Goal: Information Seeking & Learning: Learn about a topic

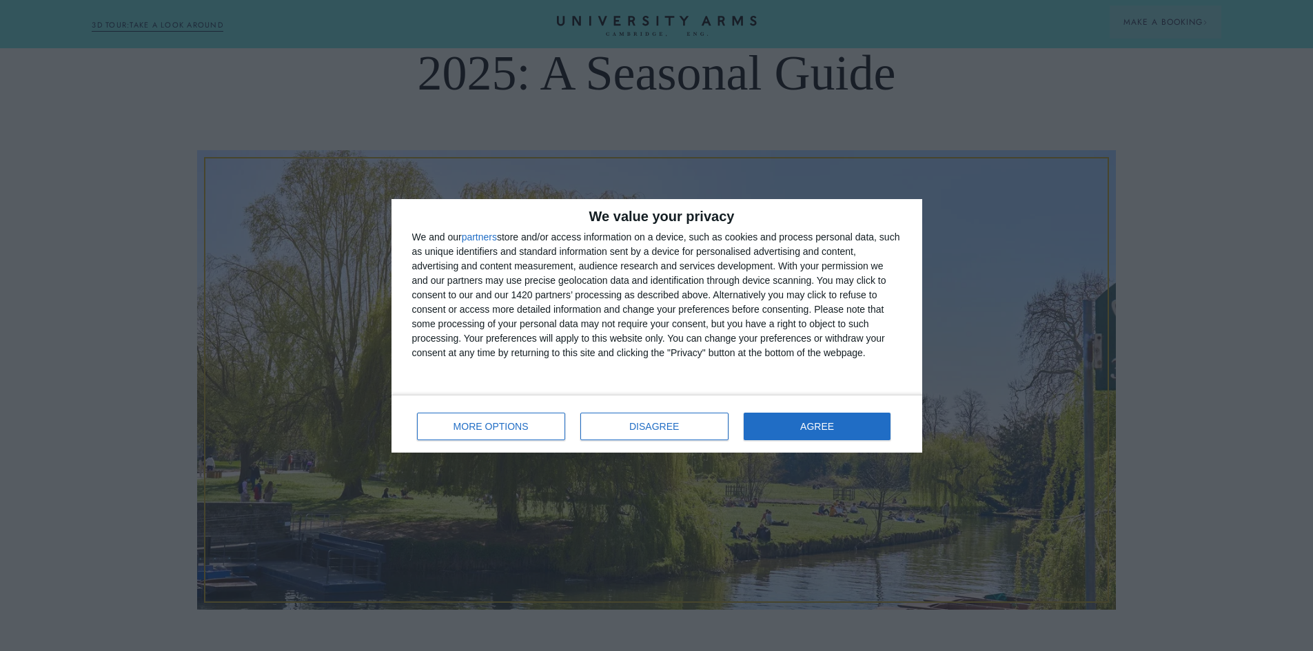
scroll to position [276, 0]
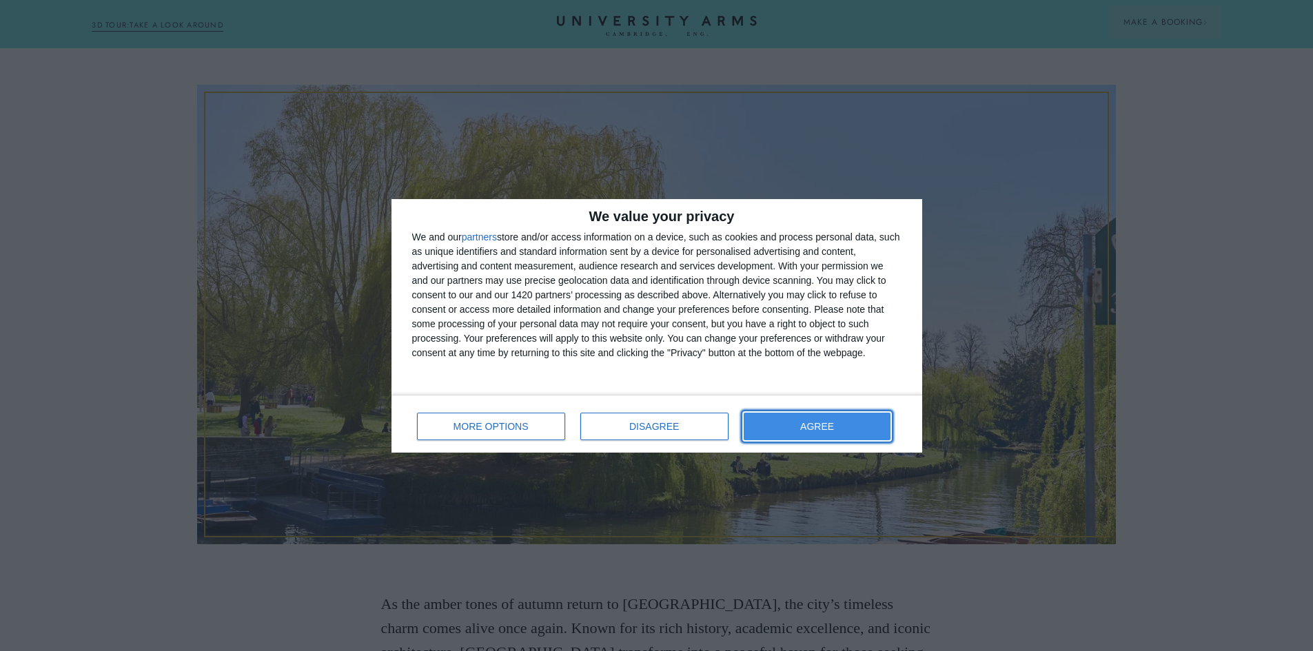
click at [796, 435] on button "AGREE" at bounding box center [816, 427] width 147 height 28
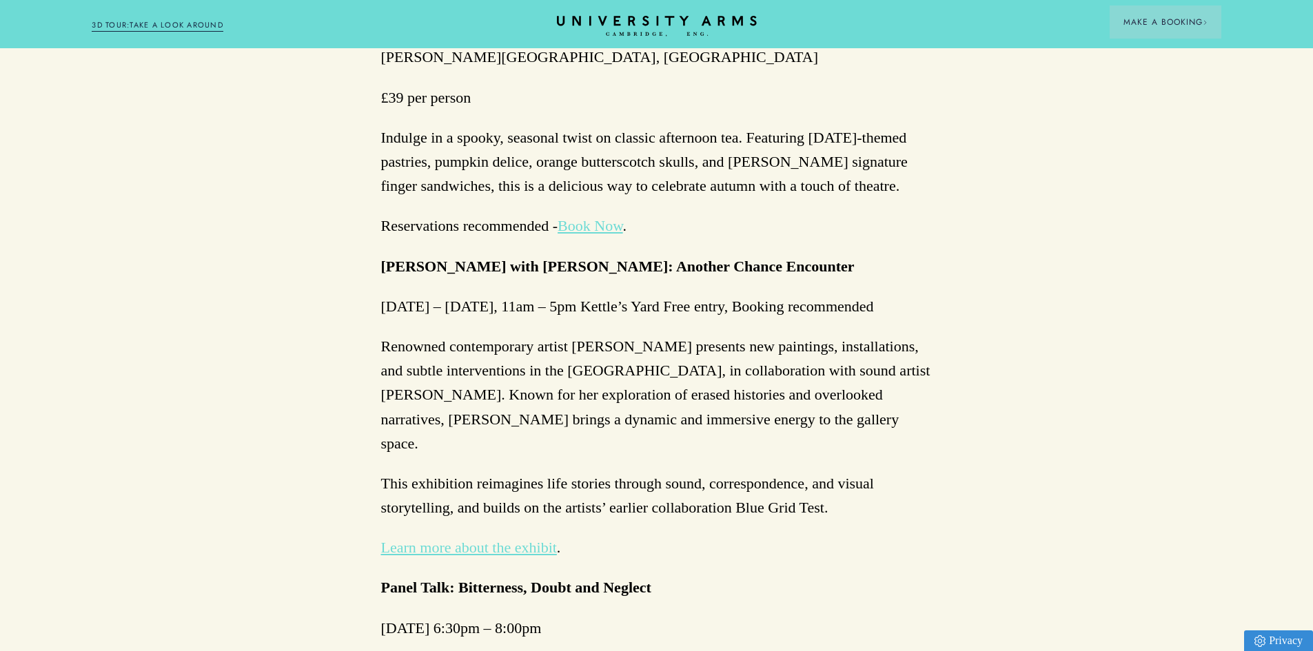
scroll to position [2963, 0]
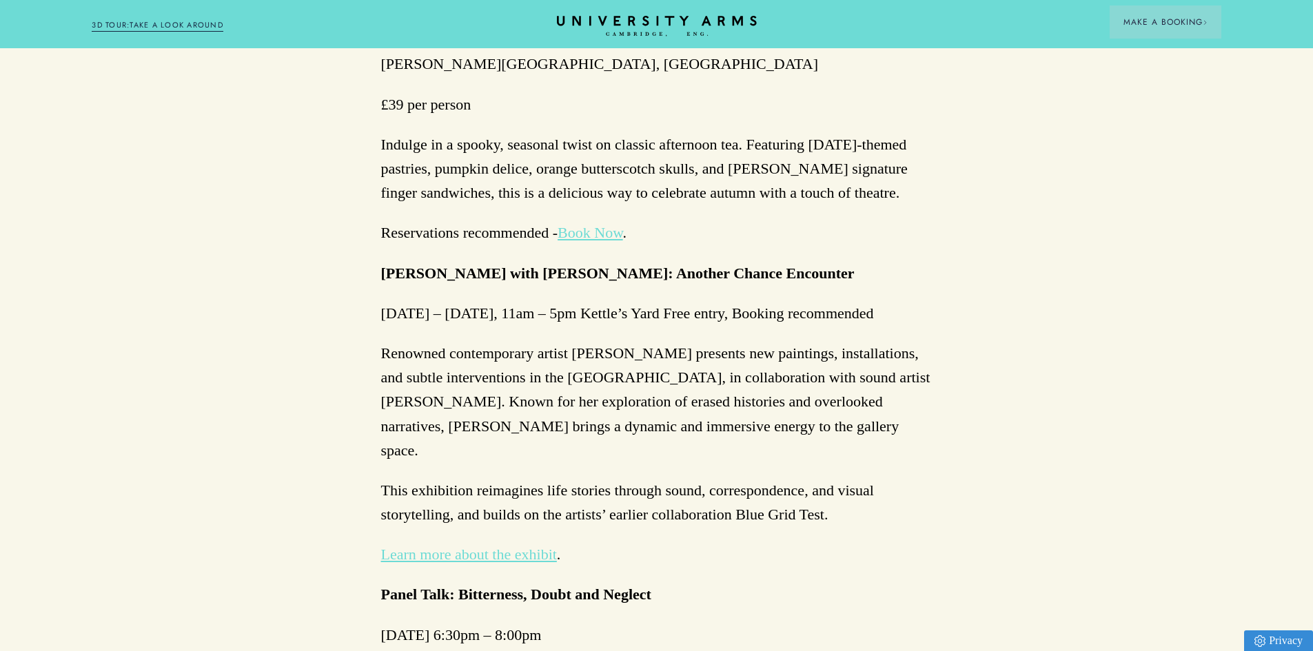
click at [483, 546] on link "Learn more about the exhibit" at bounding box center [469, 554] width 176 height 17
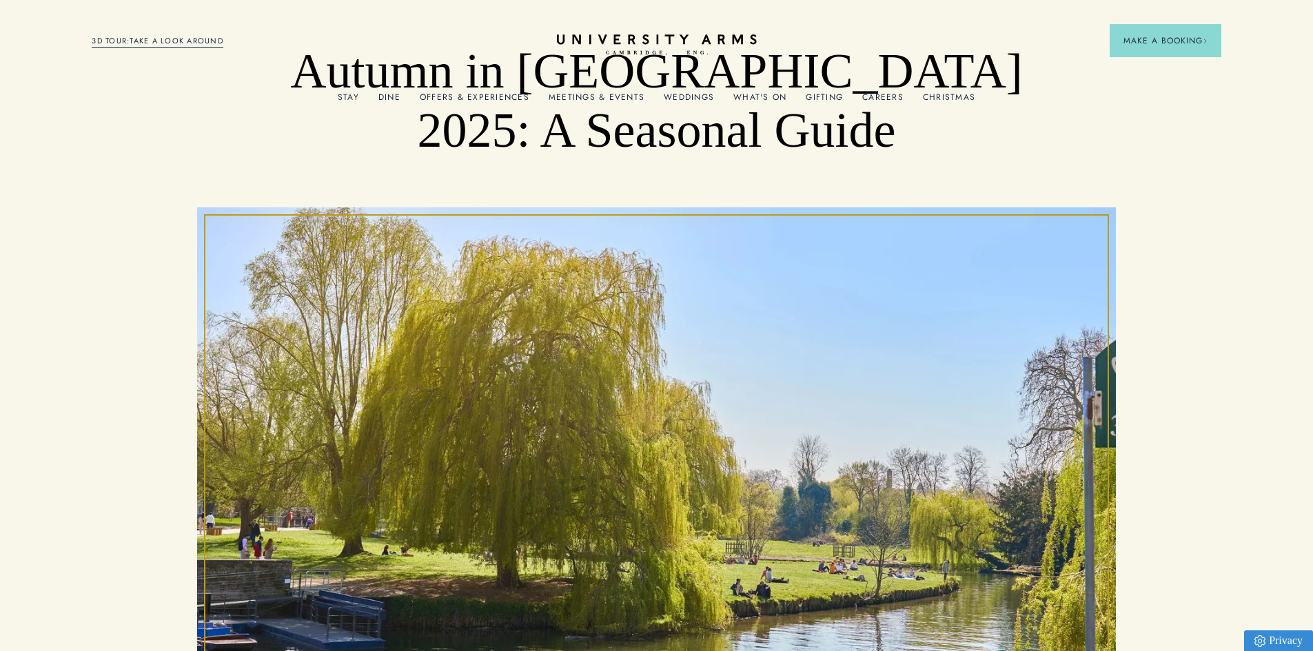
scroll to position [0, 0]
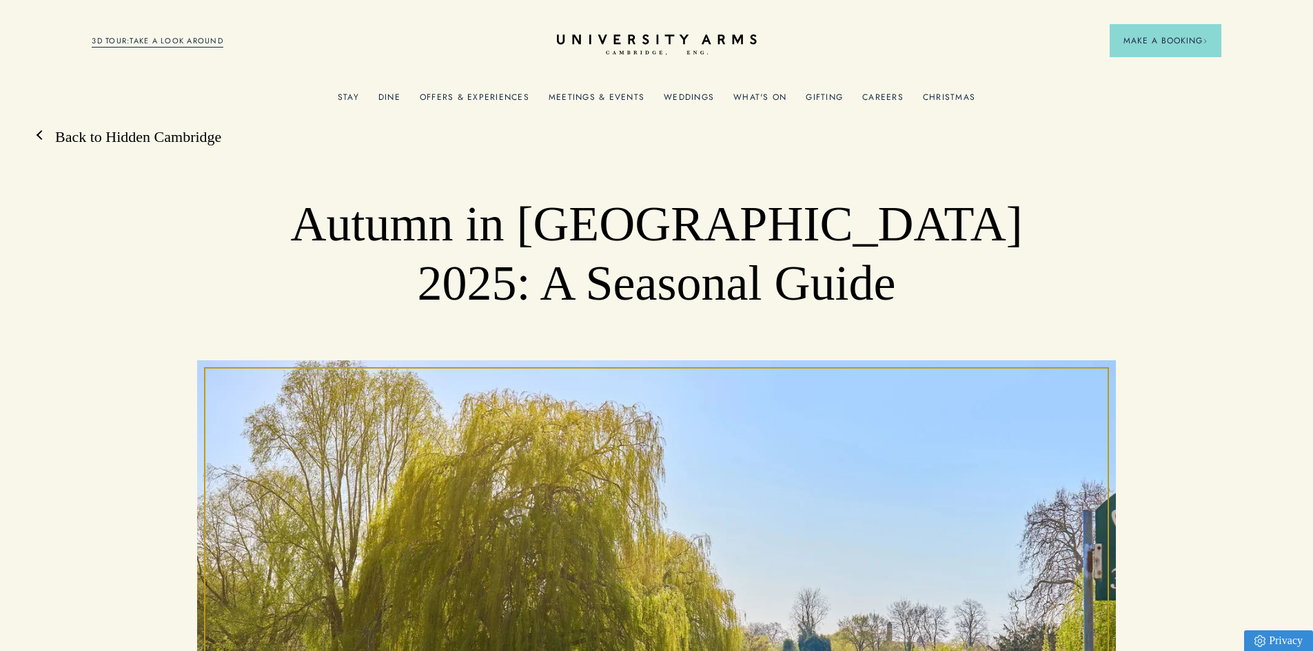
click at [81, 135] on link "Back to Hidden Cambridge" at bounding box center [131, 137] width 180 height 21
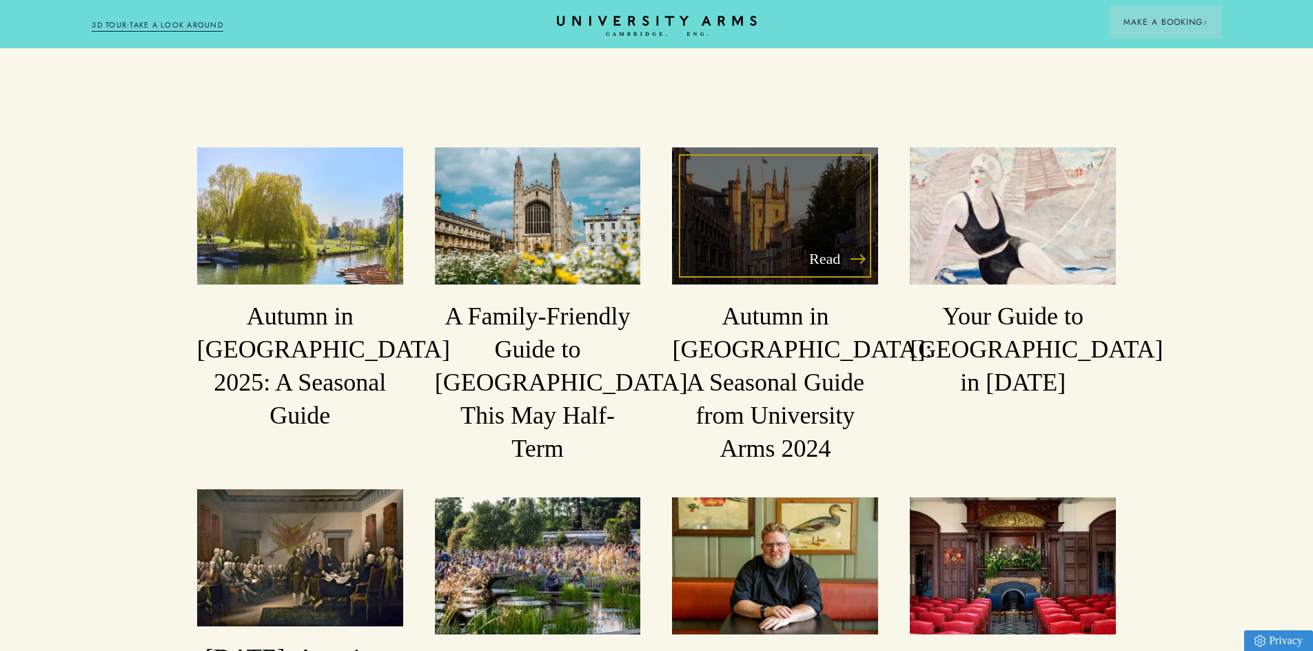
scroll to position [896, 0]
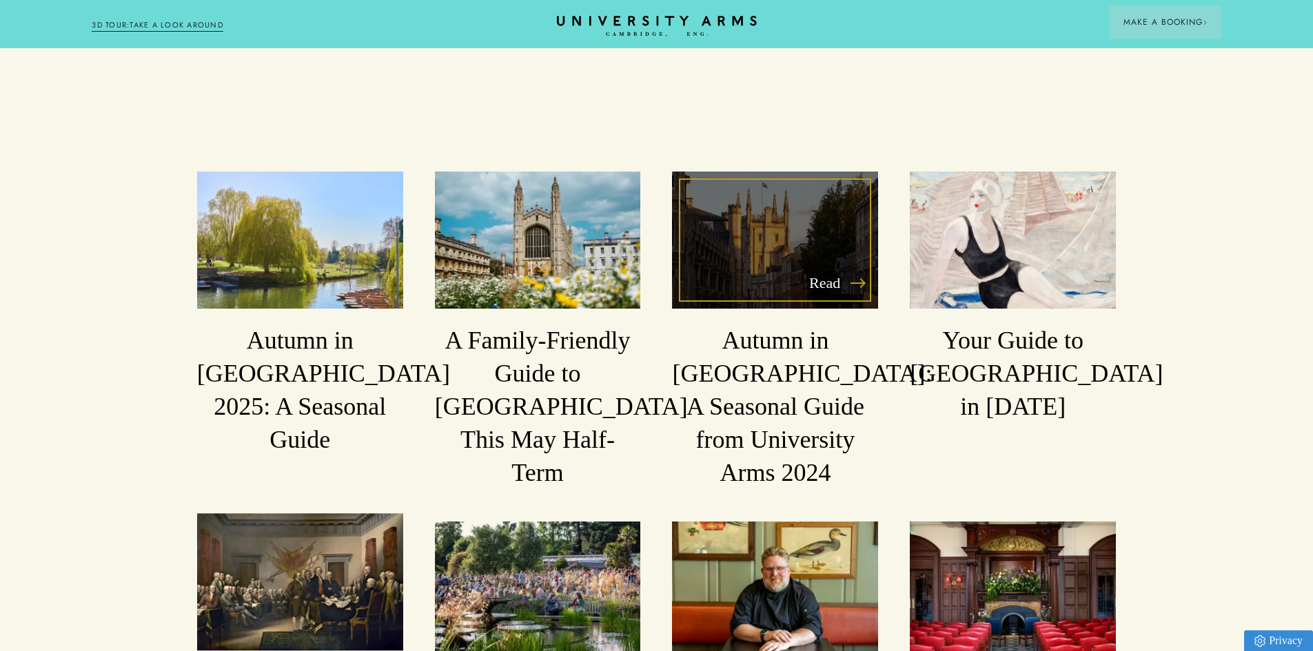
click at [797, 271] on div "Read" at bounding box center [775, 240] width 206 height 137
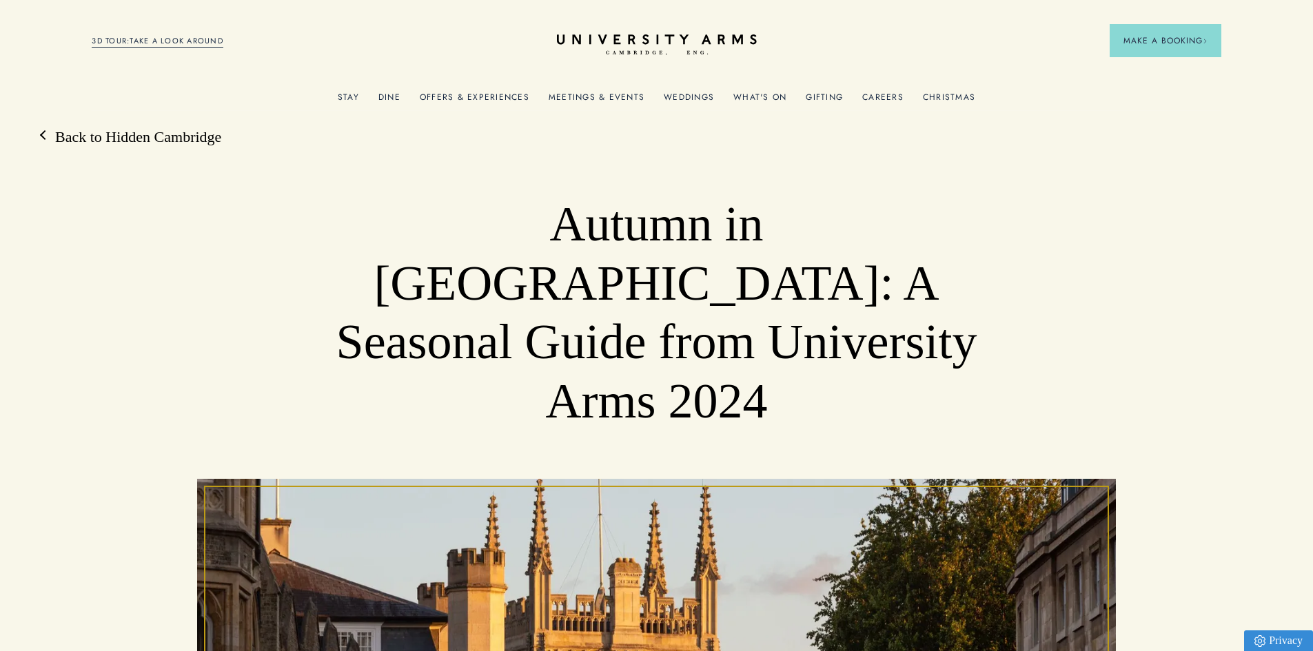
click at [71, 140] on link "Back to Hidden Cambridge" at bounding box center [131, 137] width 180 height 21
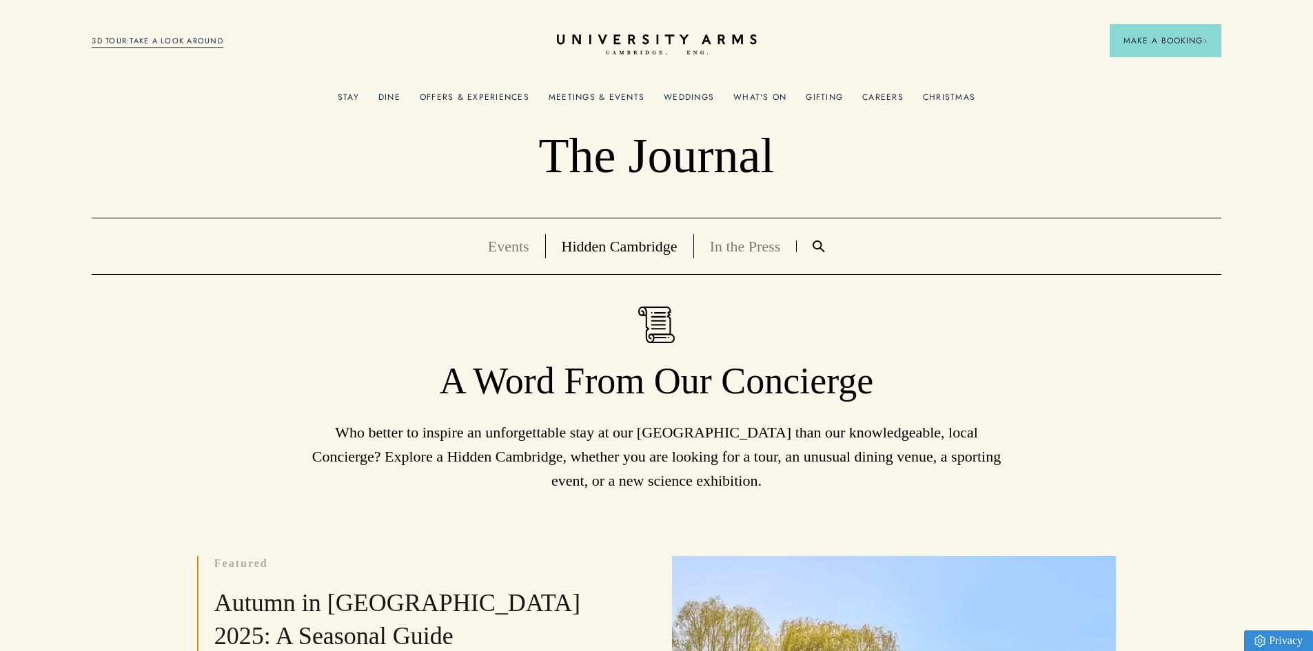
click at [582, 94] on link "Meetings & Events" at bounding box center [596, 101] width 96 height 18
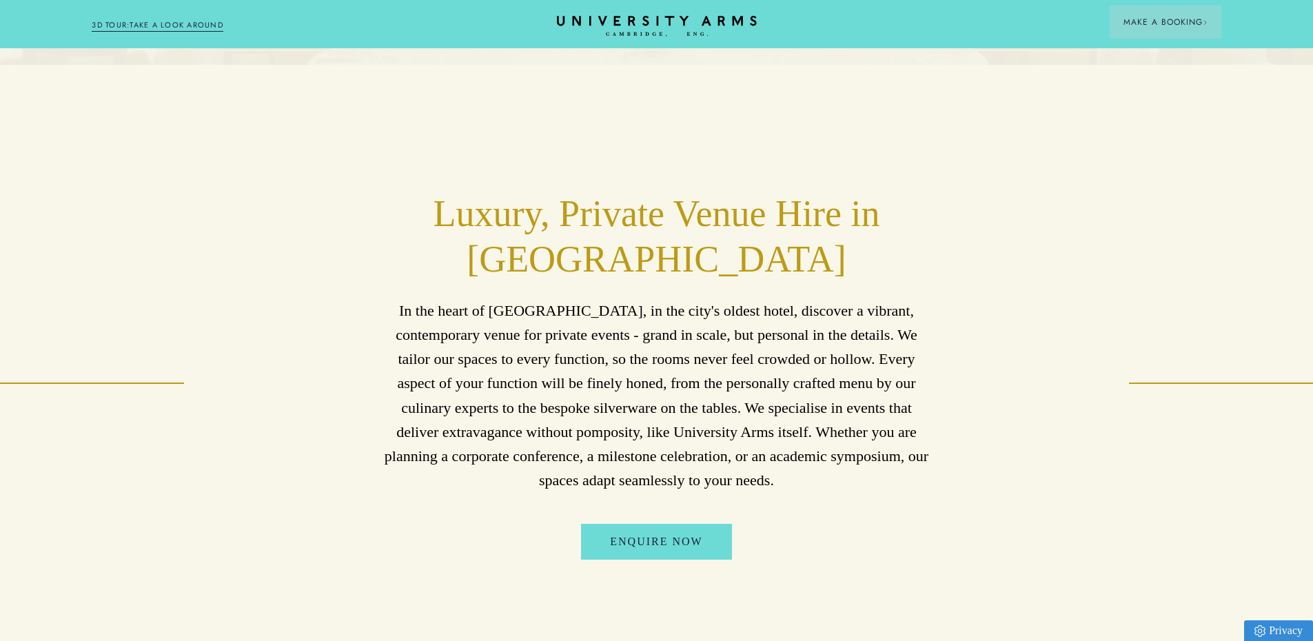
scroll to position [551, 0]
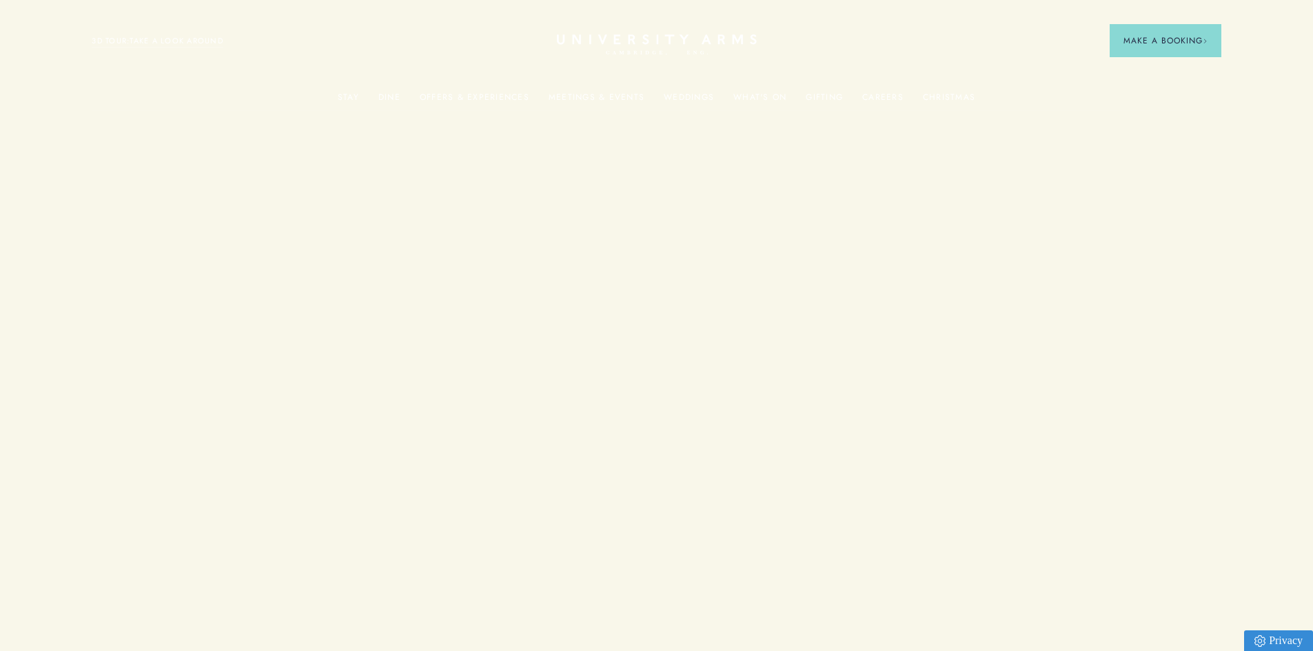
scroll to position [896, 0]
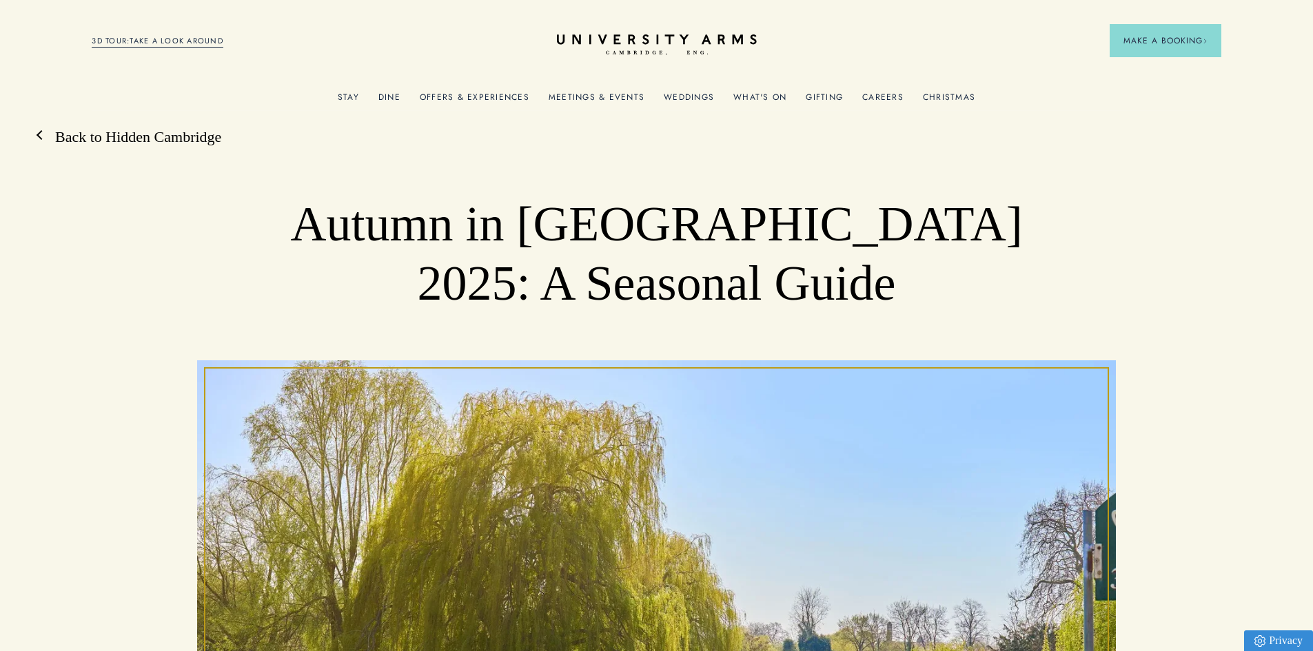
click at [107, 134] on link "Back to Hidden Cambridge" at bounding box center [131, 137] width 180 height 21
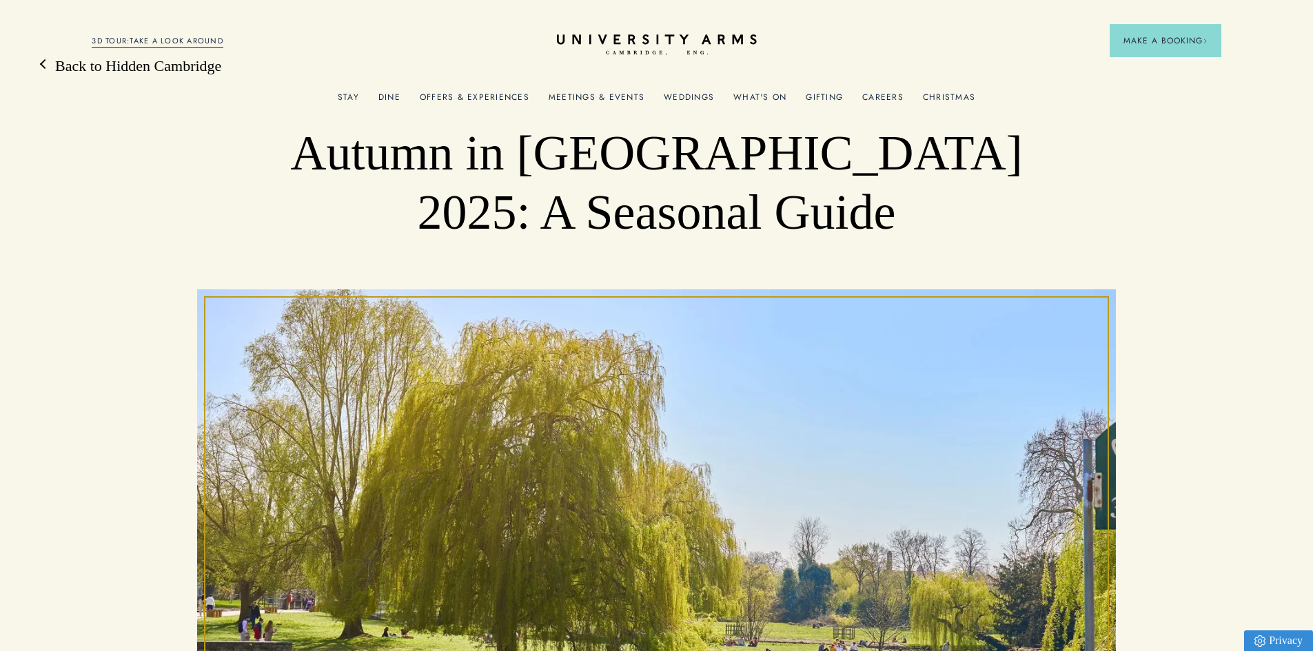
scroll to position [207, 0]
